Goal: Task Accomplishment & Management: Manage account settings

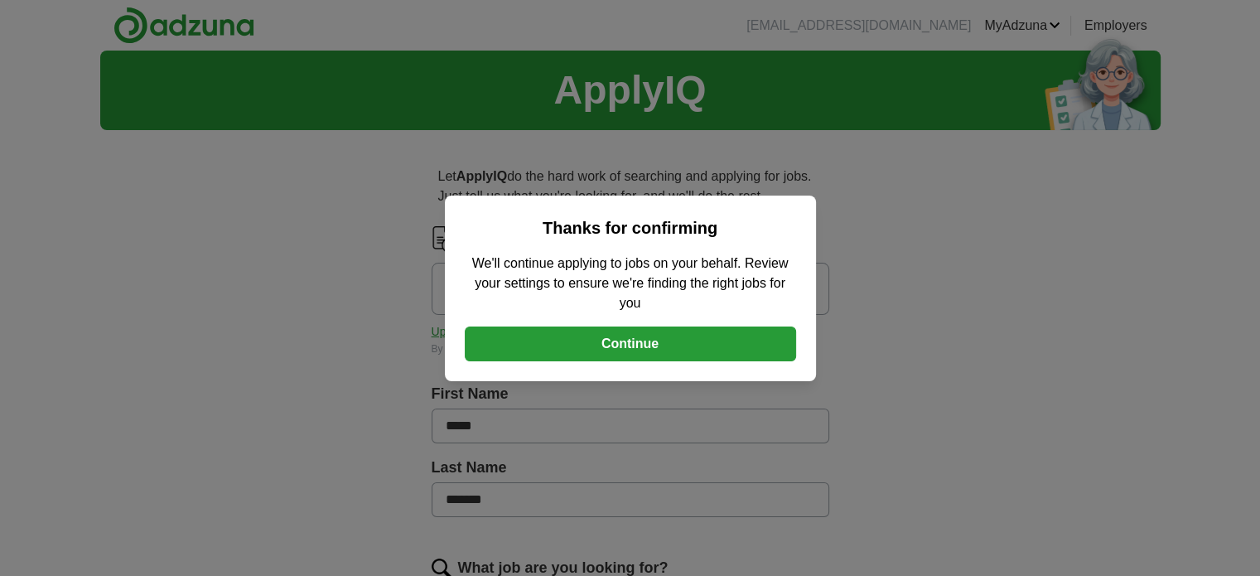
click at [631, 337] on button "Continue" at bounding box center [630, 343] width 331 height 35
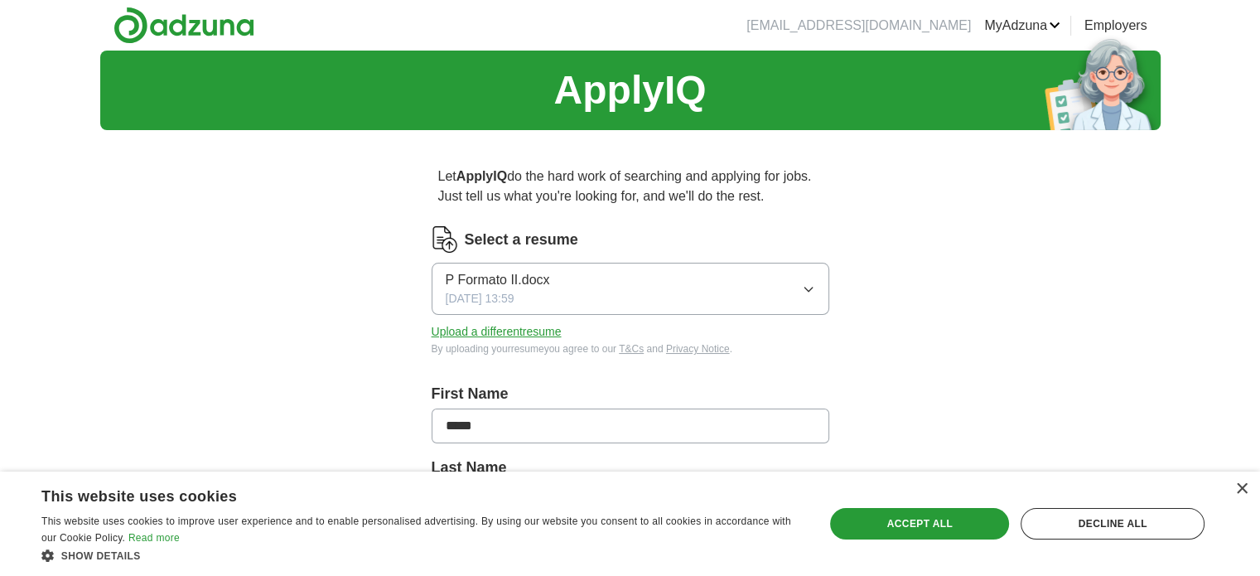
click at [495, 327] on button "Upload a different resume" at bounding box center [497, 331] width 130 height 17
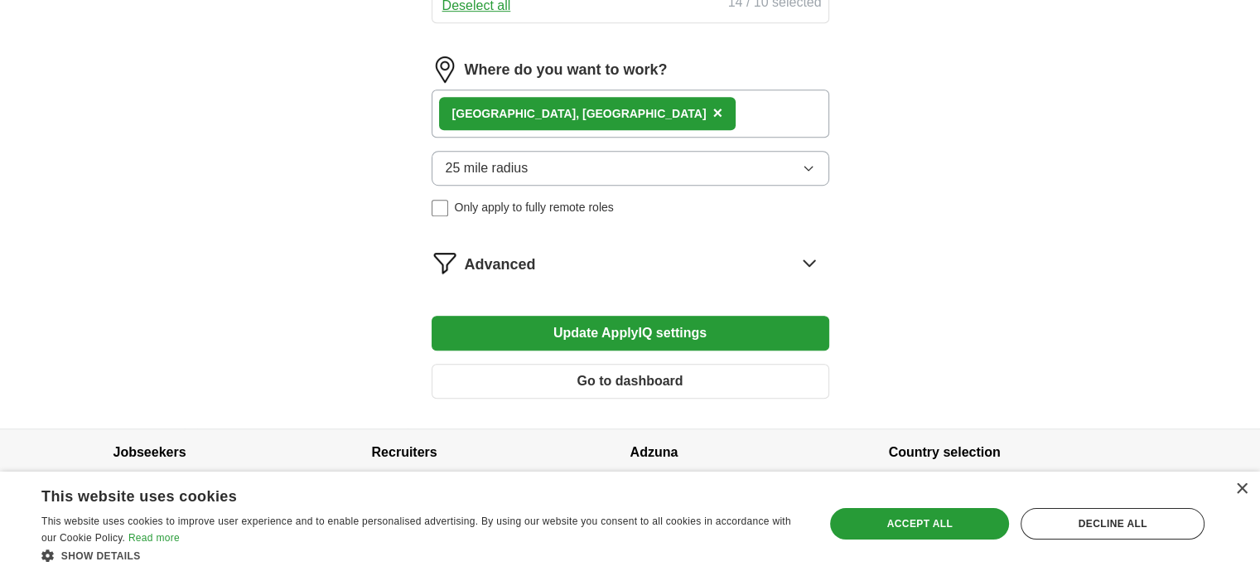
scroll to position [1048, 0]
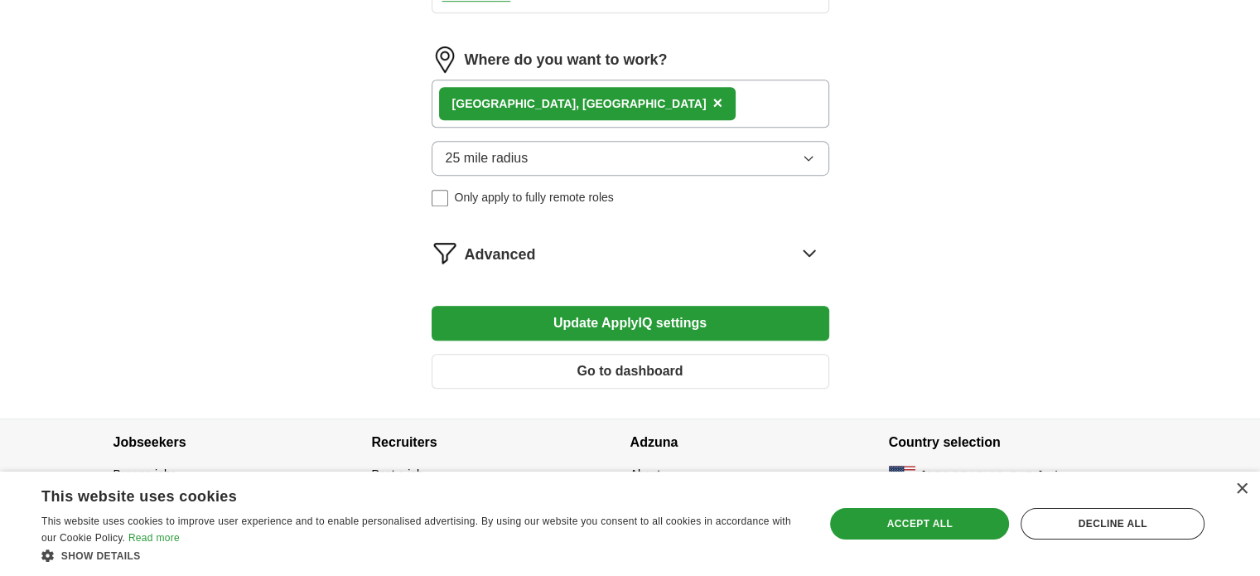
click at [809, 157] on icon "button" at bounding box center [808, 159] width 7 height 4
click at [650, 308] on button "Update ApplyIQ settings" at bounding box center [631, 323] width 398 height 35
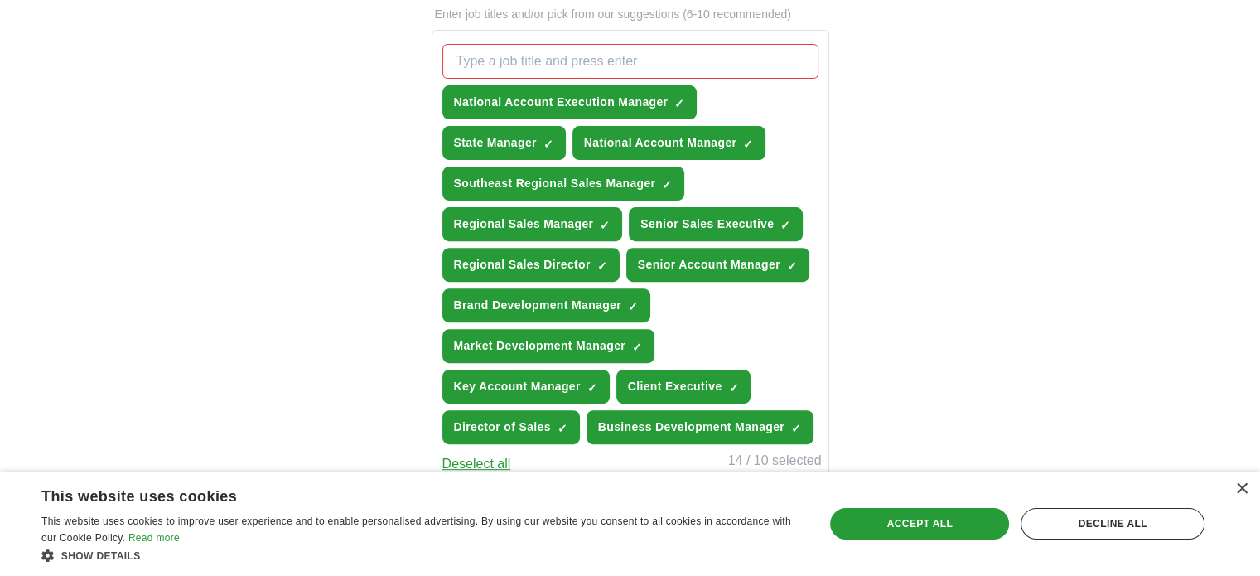
scroll to position [551, 0]
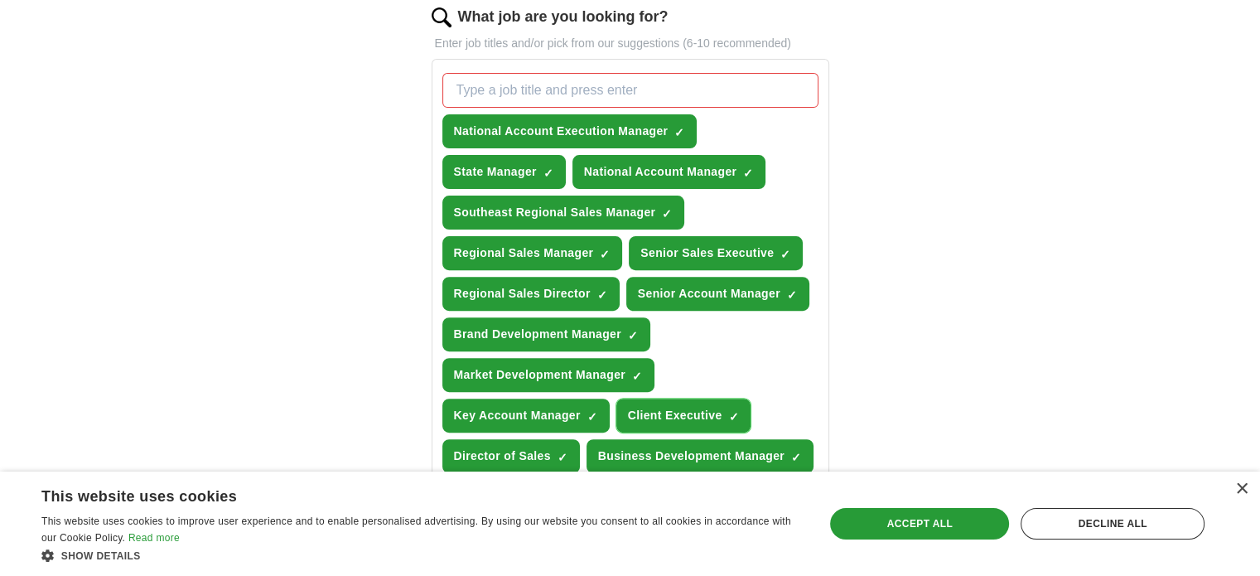
click at [0, 0] on span "×" at bounding box center [0, 0] width 0 height 0
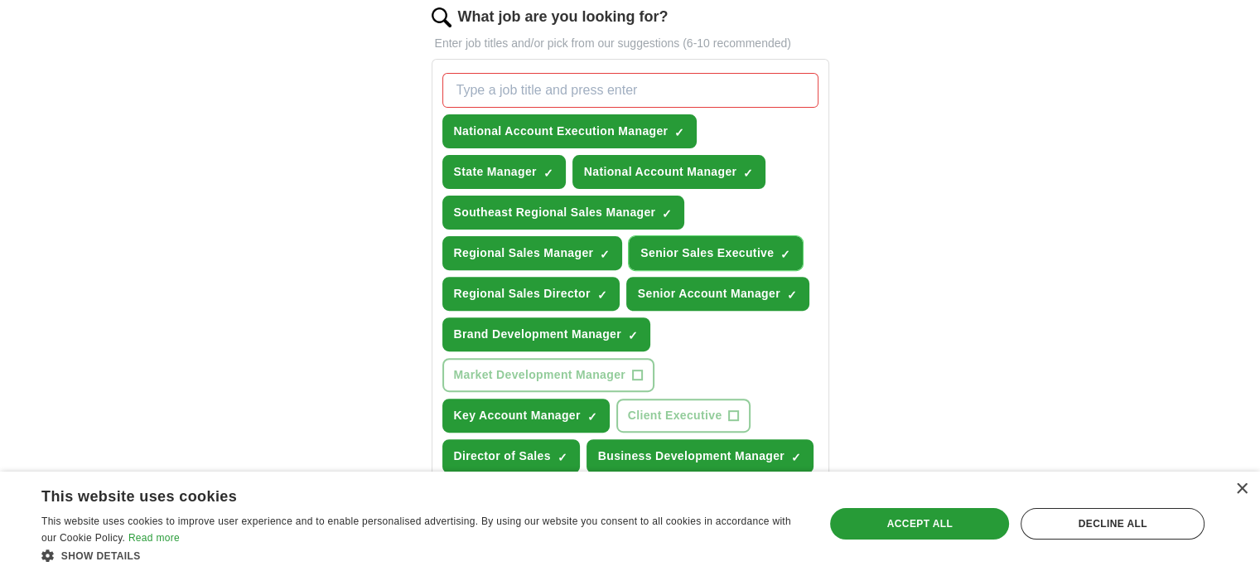
click at [0, 0] on span "×" at bounding box center [0, 0] width 0 height 0
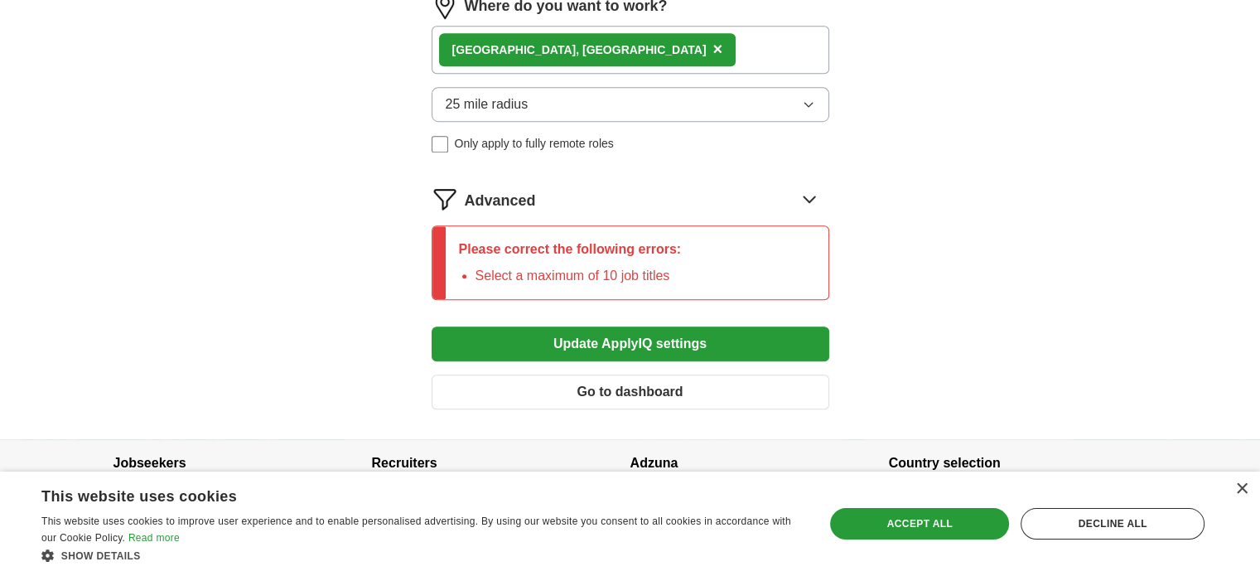
scroll to position [1131, 0]
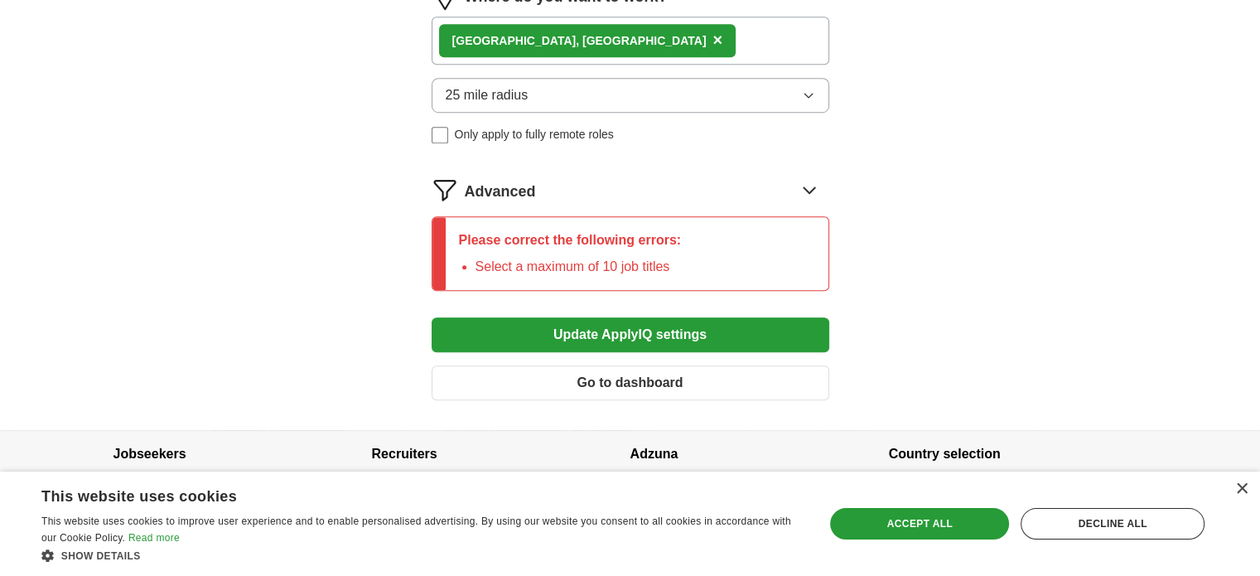
click at [682, 321] on button "Update ApplyIQ settings" at bounding box center [631, 334] width 398 height 35
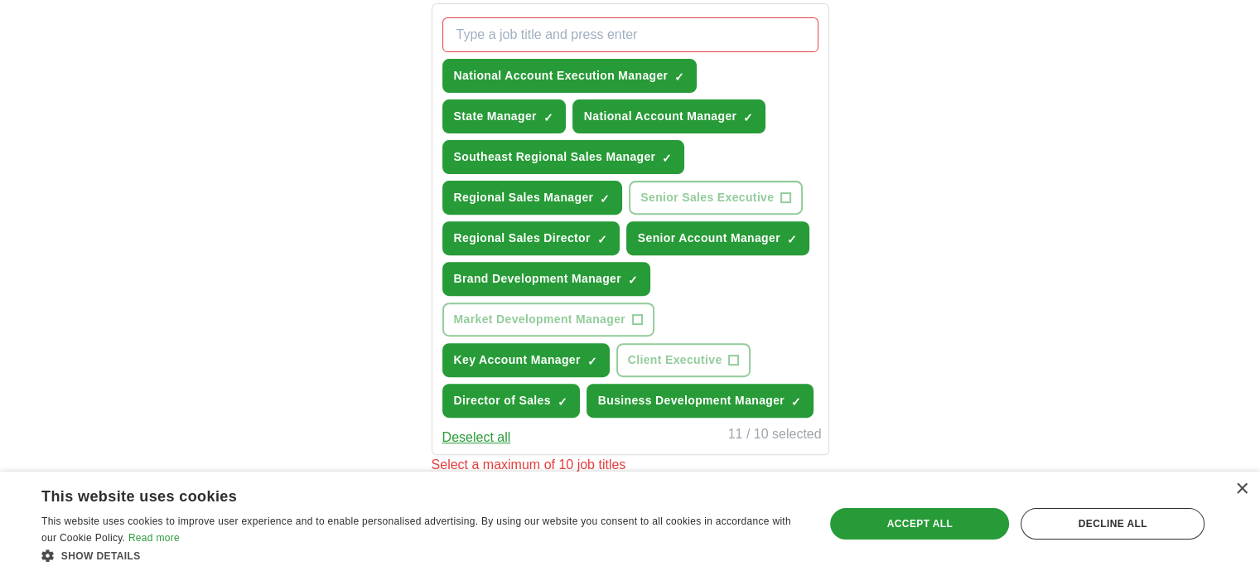
scroll to position [634, 0]
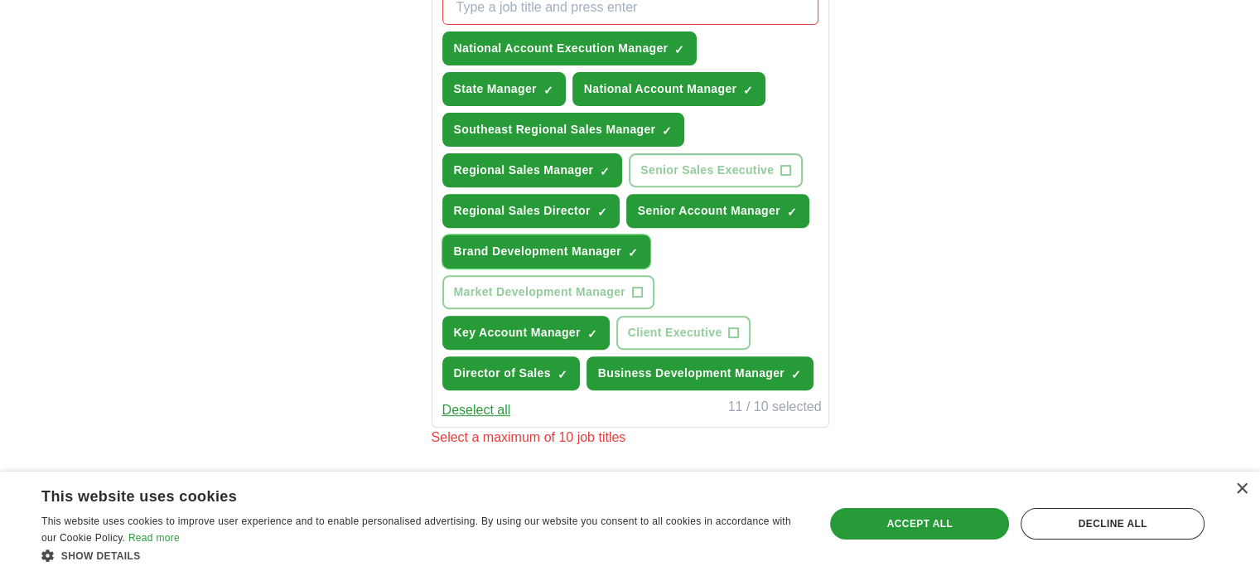
click at [0, 0] on span "×" at bounding box center [0, 0] width 0 height 0
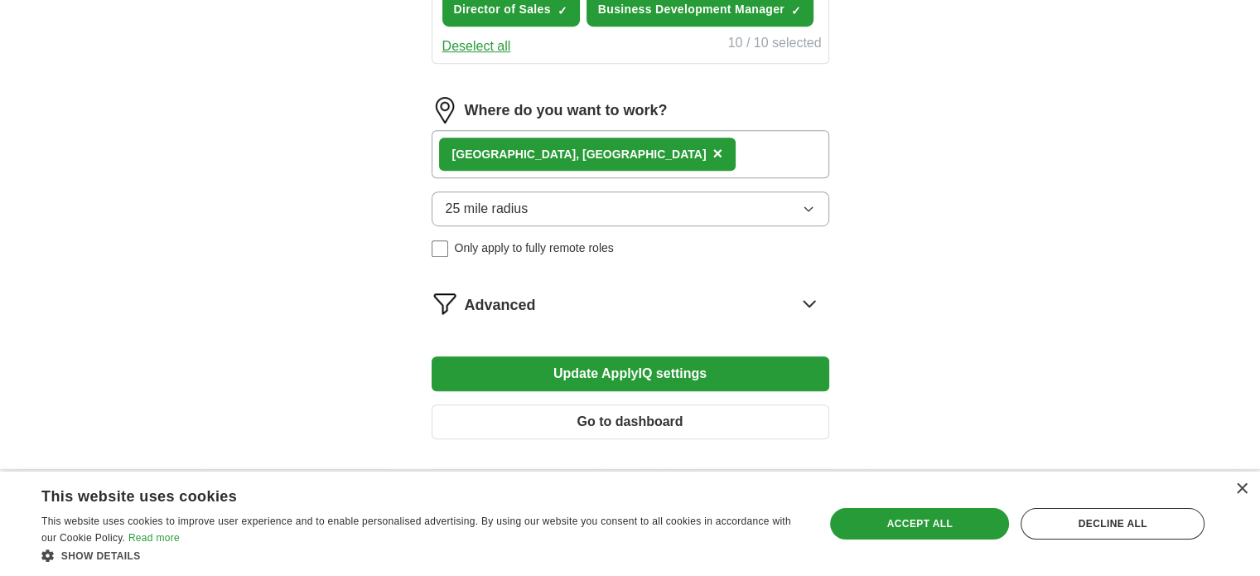
scroll to position [1048, 0]
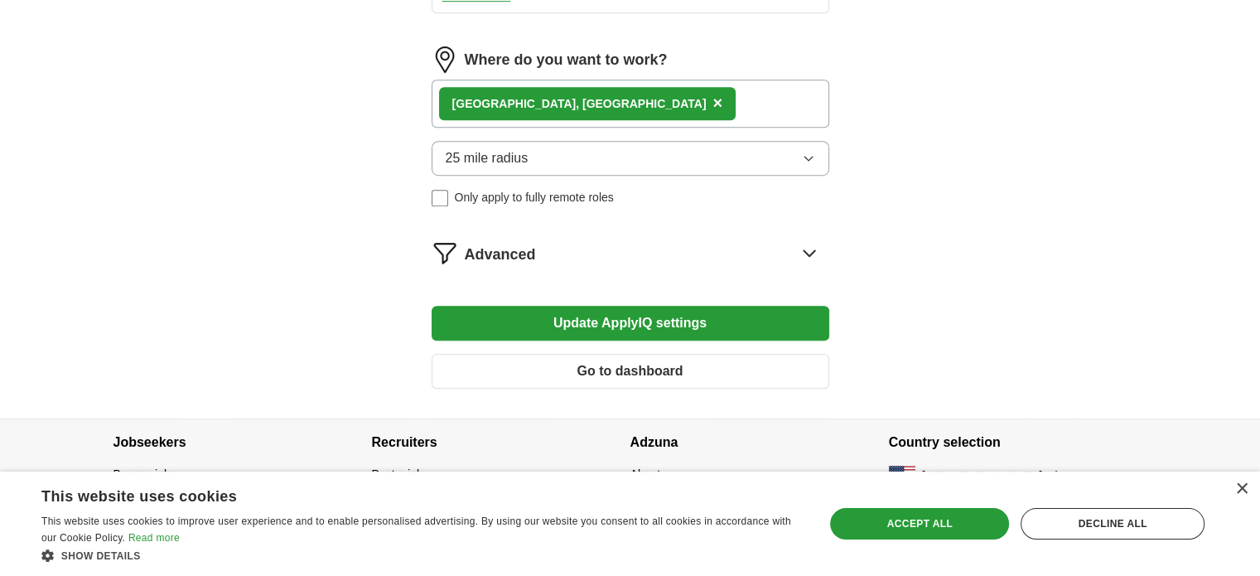
click at [686, 306] on button "Update ApplyIQ settings" at bounding box center [631, 323] width 398 height 35
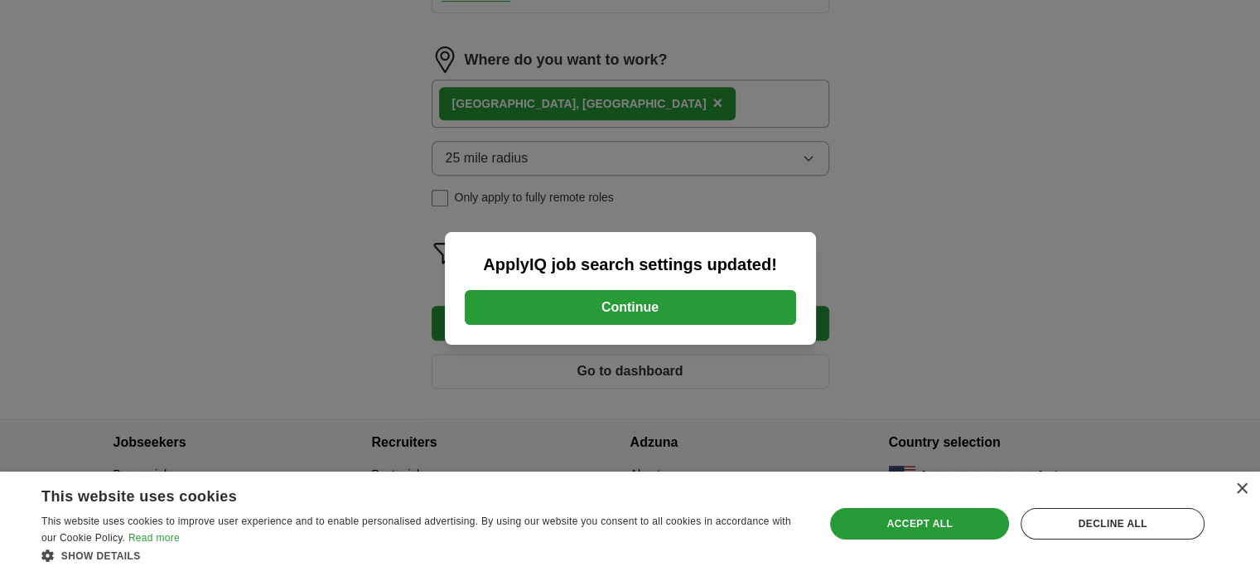
click at [680, 304] on button "Continue" at bounding box center [630, 307] width 331 height 35
